Goal: Check status: Check status

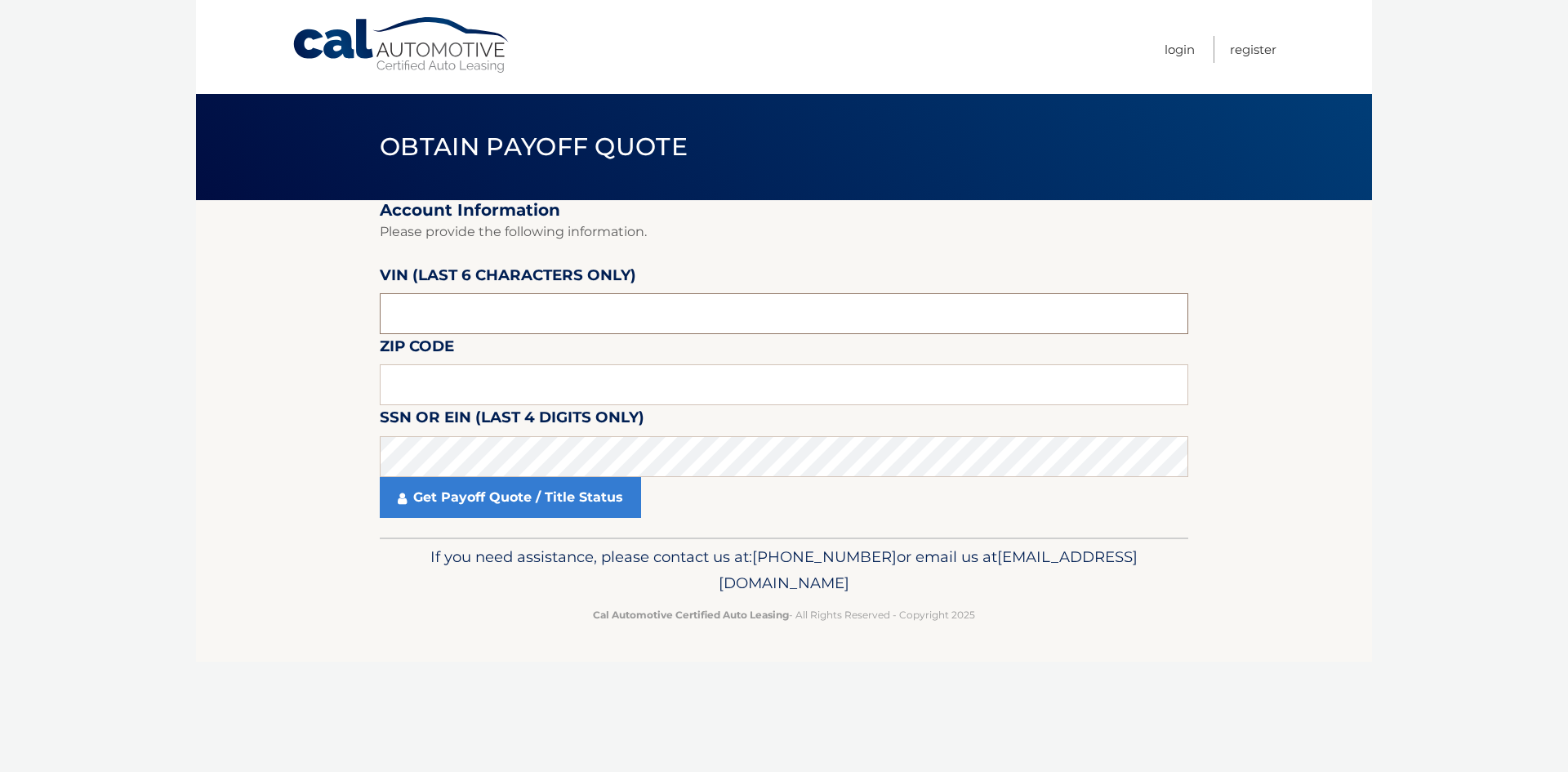
click at [587, 312] on input "text" at bounding box center [784, 313] width 809 height 41
paste input "249581"
type input "249581"
click at [620, 377] on input "text" at bounding box center [784, 384] width 809 height 41
paste input "10940"
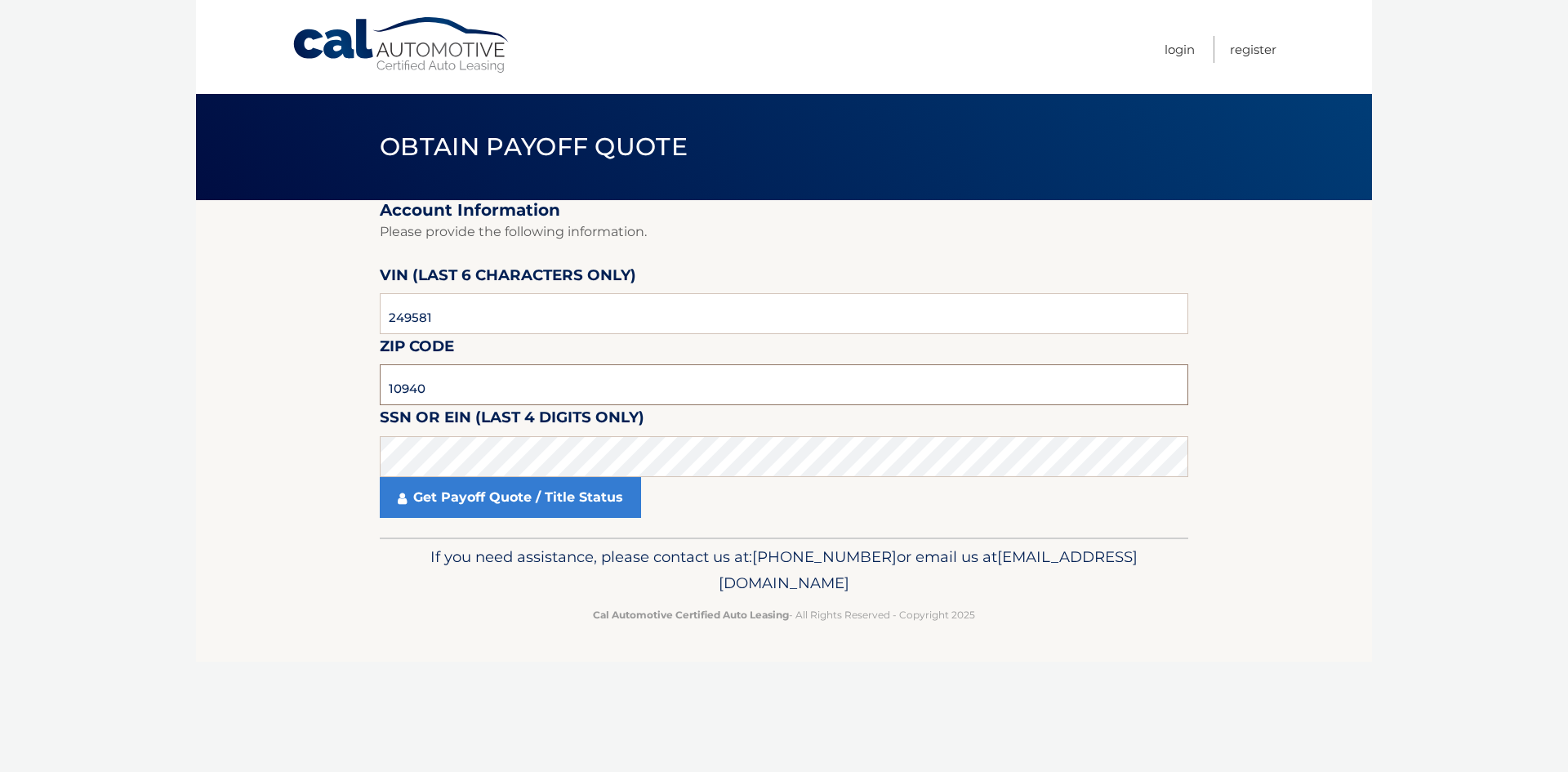
type input "10940"
click at [580, 504] on link "Get Payoff Quote / Title Status" at bounding box center [510, 497] width 261 height 41
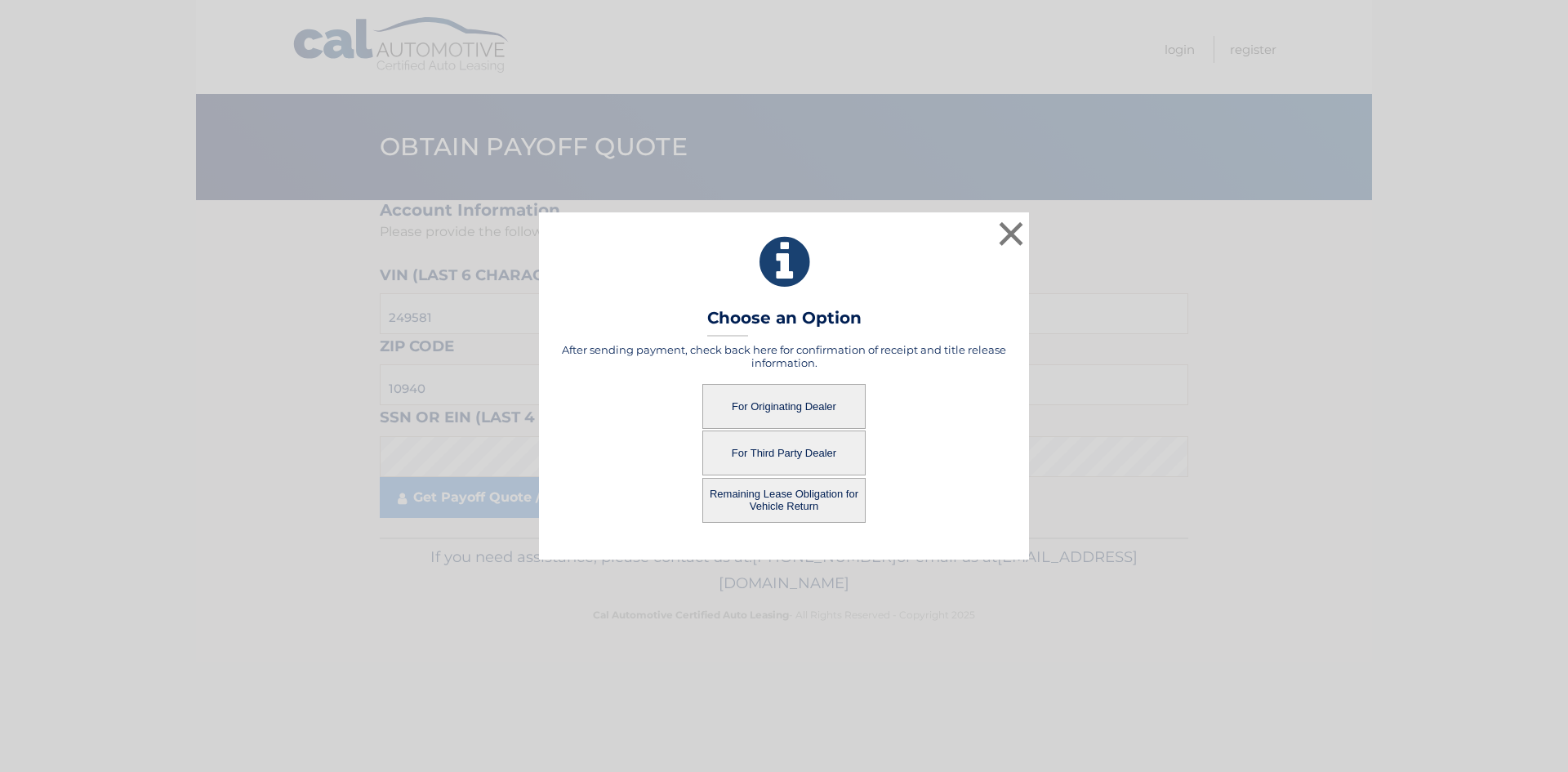
click at [747, 406] on button "For Originating Dealer" at bounding box center [784, 406] width 163 height 45
click at [799, 404] on button "For Originating Dealer" at bounding box center [784, 406] width 163 height 45
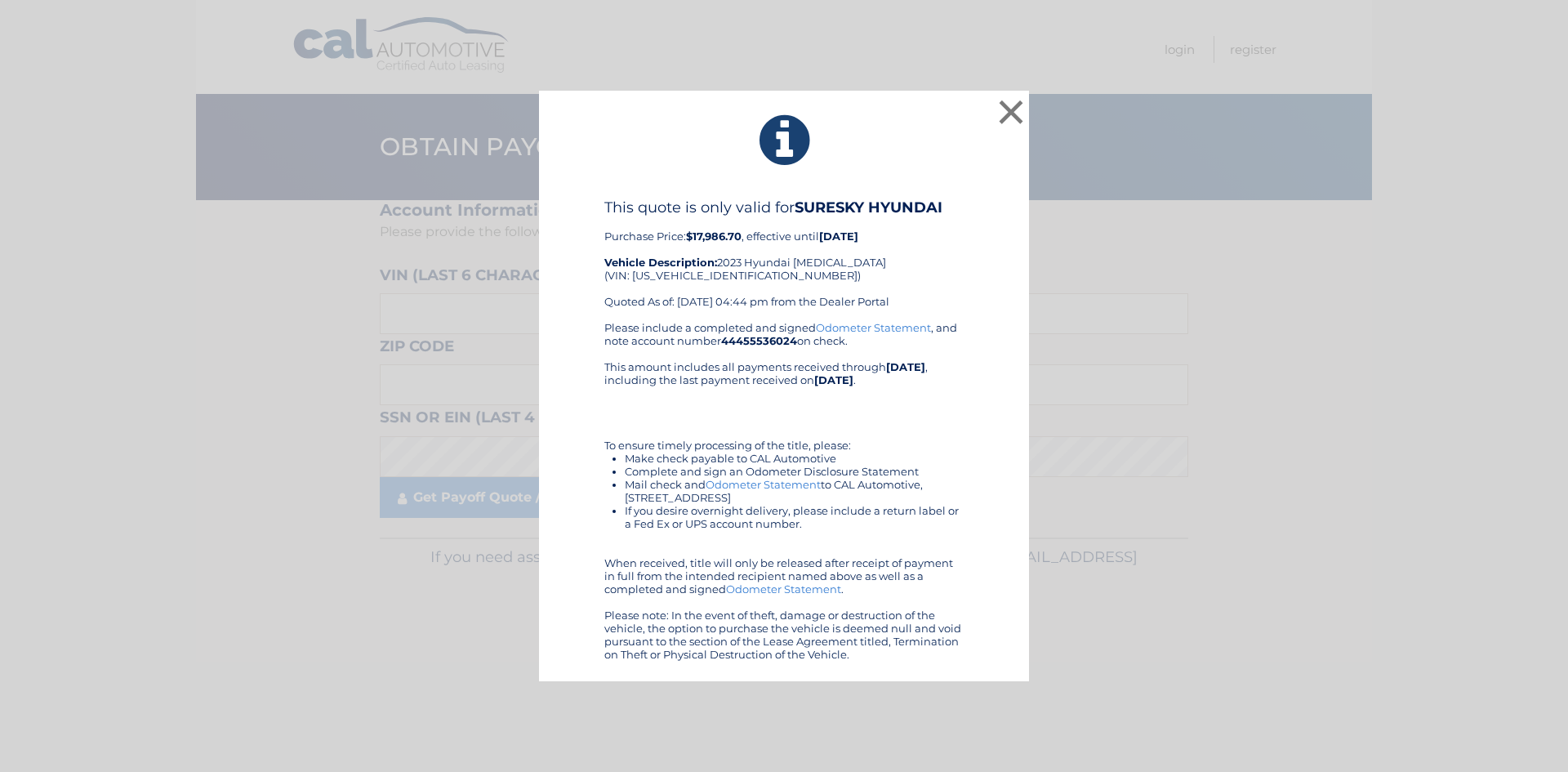
click at [999, 270] on div "This quote is only valid for SURESKY HYUNDAI Purchase Price: $17,986.70 , effec…" at bounding box center [784, 429] width 449 height 463
click at [990, 285] on div "This quote is only valid for SURESKY HYUNDAI Purchase Price: $17,986.70 , effec…" at bounding box center [784, 429] width 449 height 463
